Goal: Information Seeking & Learning: Learn about a topic

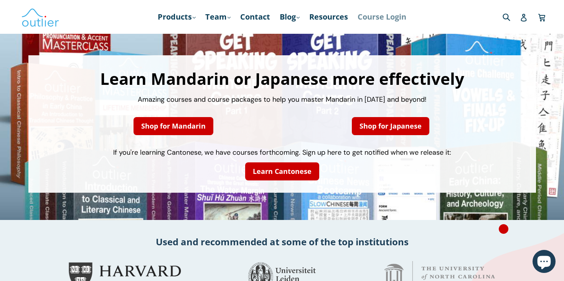
click at [395, 10] on link "Course Login" at bounding box center [382, 17] width 56 height 14
click at [184, 17] on link "Products .cls-1{fill:#231f20} expand" at bounding box center [177, 17] width 46 height 14
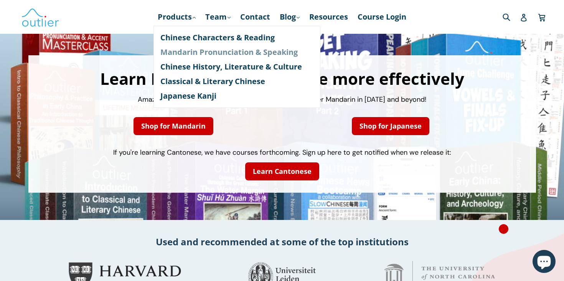
click at [201, 54] on link "Mandarin Pronunciation & Speaking" at bounding box center [236, 52] width 153 height 15
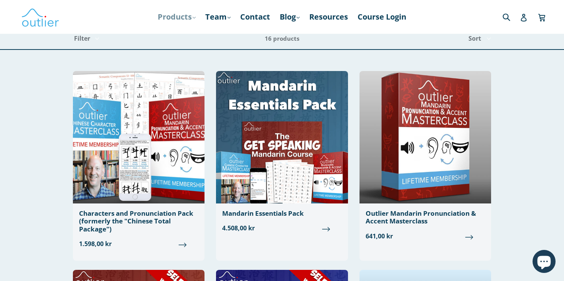
click at [193, 18] on icon ".cls-1{fill:#231f20}" at bounding box center [194, 17] width 3 height 3
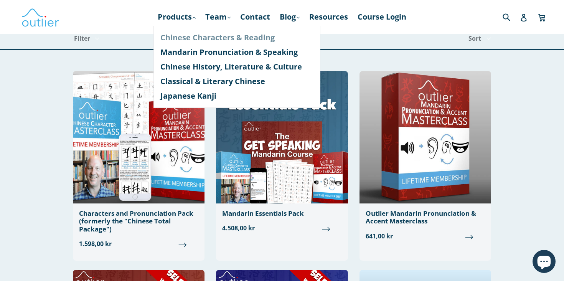
click at [223, 38] on link "Chinese Characters & Reading" at bounding box center [236, 37] width 153 height 15
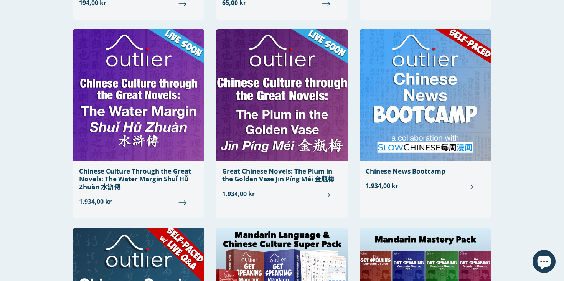
scroll to position [428, 0]
